Goal: Transaction & Acquisition: Purchase product/service

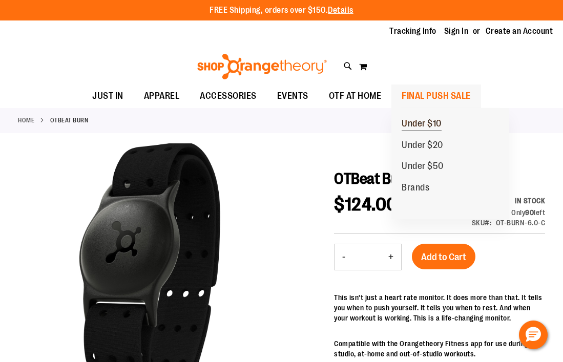
click at [426, 120] on span "Under $10" at bounding box center [421, 124] width 40 height 13
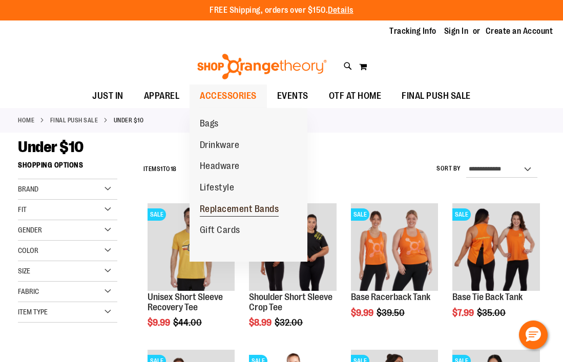
click at [222, 208] on span "Replacement Bands" at bounding box center [239, 210] width 79 height 13
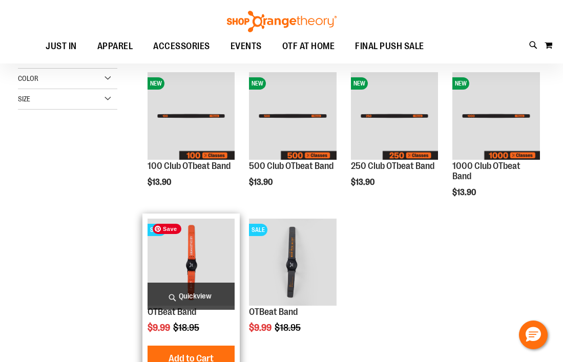
scroll to position [129, 0]
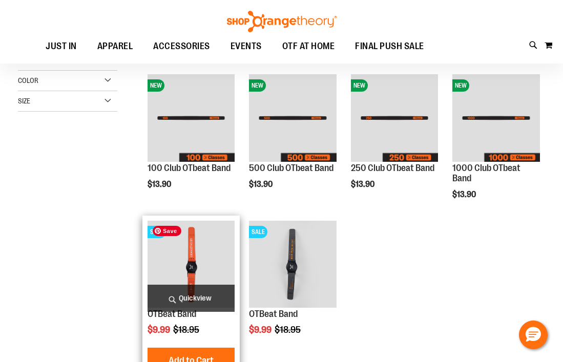
click at [202, 262] on img "product" at bounding box center [191, 265] width 88 height 88
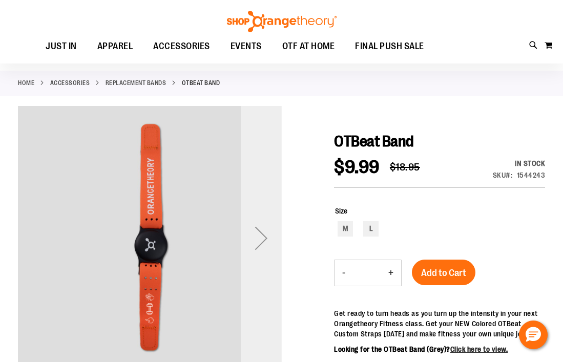
scroll to position [35, 0]
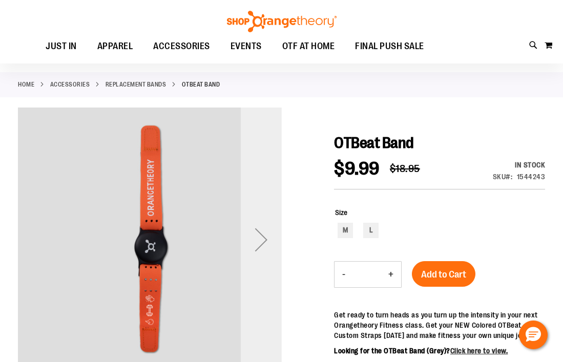
click at [272, 253] on div "Next" at bounding box center [261, 239] width 41 height 41
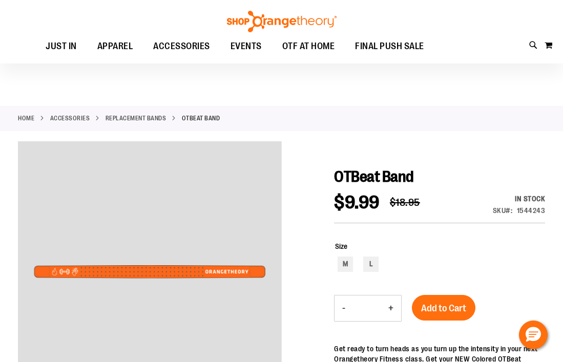
scroll to position [0, 0]
